Goal: Information Seeking & Learning: Learn about a topic

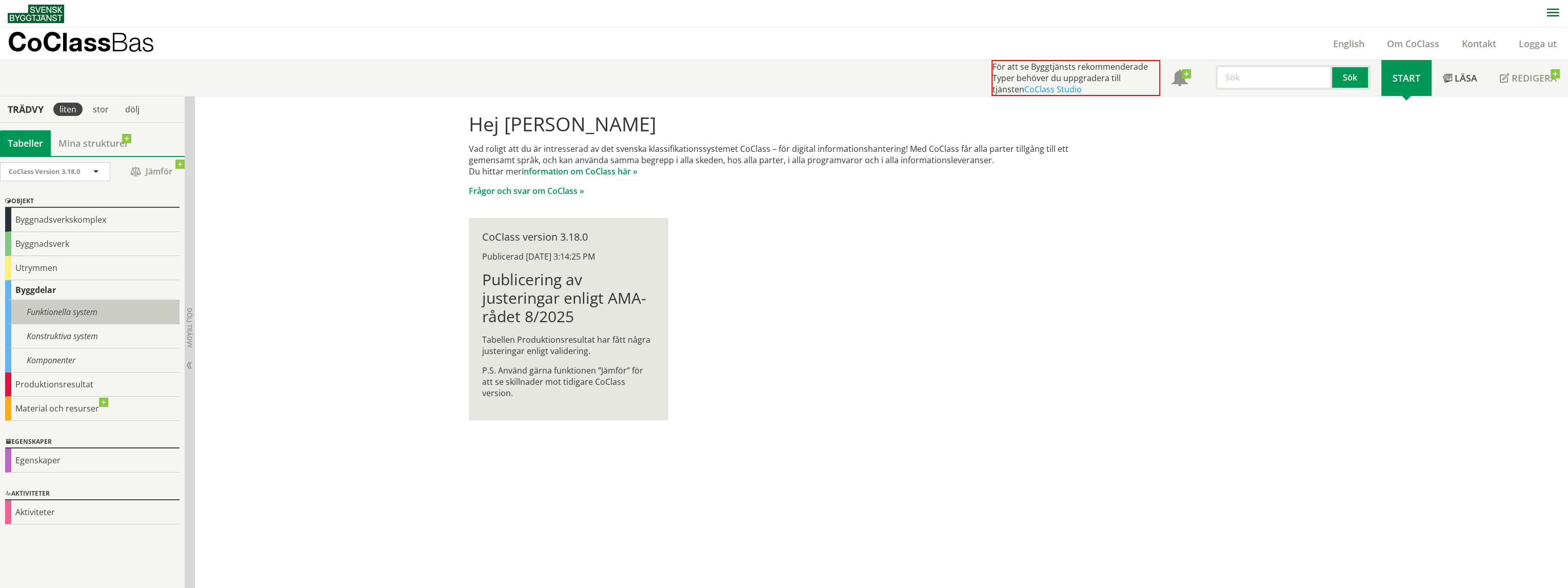
click at [53, 307] on div "Funktionella system" at bounding box center [92, 311] width 174 height 24
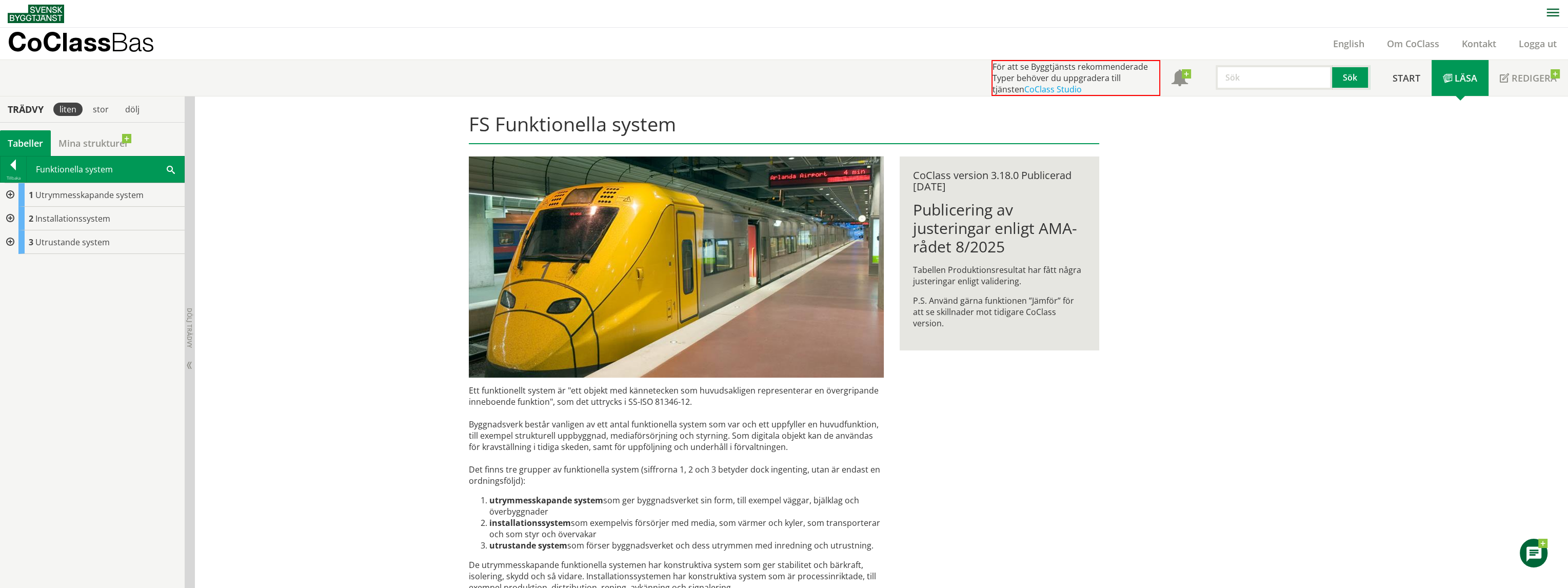
click at [50, 175] on div "Funktionella system Sök" at bounding box center [105, 168] width 158 height 25
click at [2, 164] on div at bounding box center [13, 166] width 25 height 14
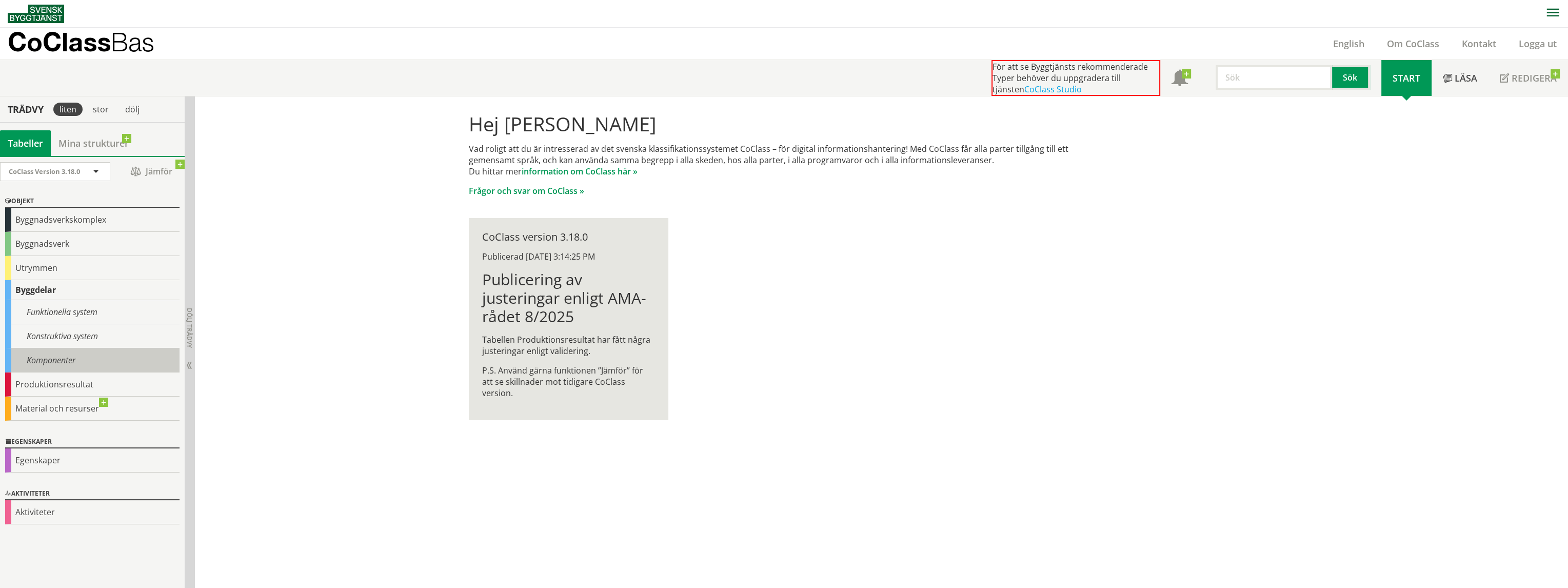
click at [66, 364] on div "Komponenter" at bounding box center [92, 360] width 174 height 24
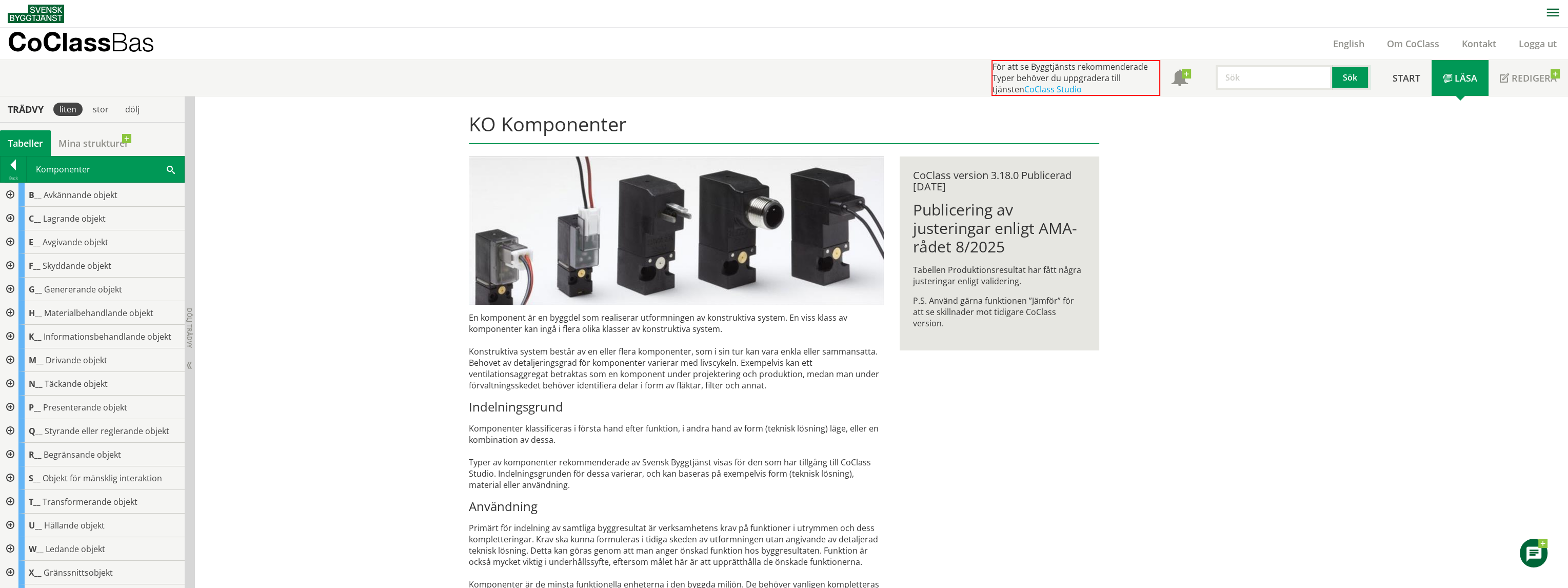
click at [268, 305] on div "KO Komponenter En komponent är en byggdel som realiserar utformningen av konstr…" at bounding box center [881, 487] width 1373 height 783
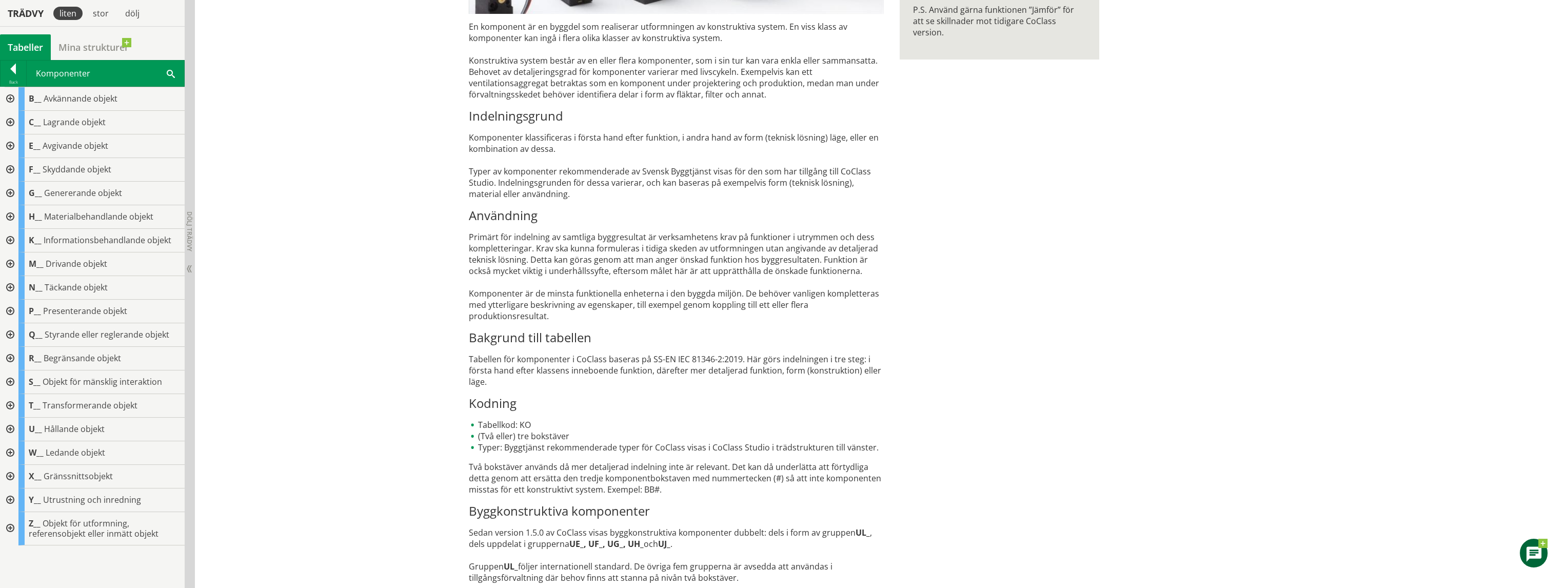
scroll to position [292, 0]
click at [316, 200] on div "KO Komponenter En komponent är en byggdel som realiserar utformningen av konstr…" at bounding box center [881, 197] width 1373 height 783
